Goal: Information Seeking & Learning: Learn about a topic

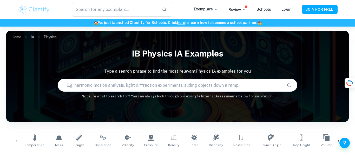
scroll to position [84, 0]
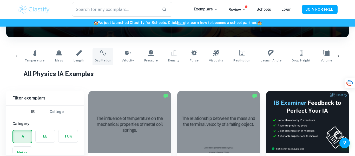
click at [100, 54] on icon at bounding box center [103, 53] width 6 height 6
type input "Oscillation"
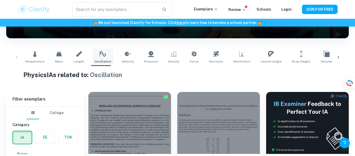
scroll to position [83, 0]
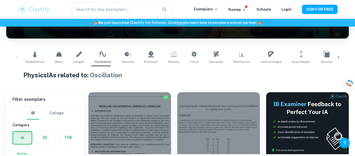
click at [338, 58] on icon at bounding box center [338, 57] width 2 height 3
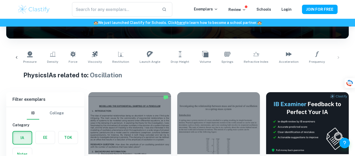
scroll to position [0, 180]
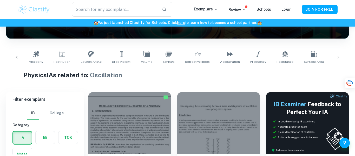
click at [338, 58] on div "Temperature Mass Length Oscillation Velocity Pressure Density Force Viscosity R…" at bounding box center [177, 57] width 334 height 17
click at [15, 56] on icon at bounding box center [16, 57] width 5 height 5
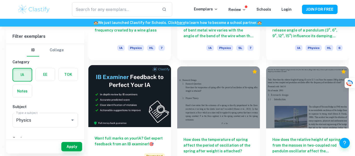
scroll to position [917, 0]
